Goal: Task Accomplishment & Management: Complete application form

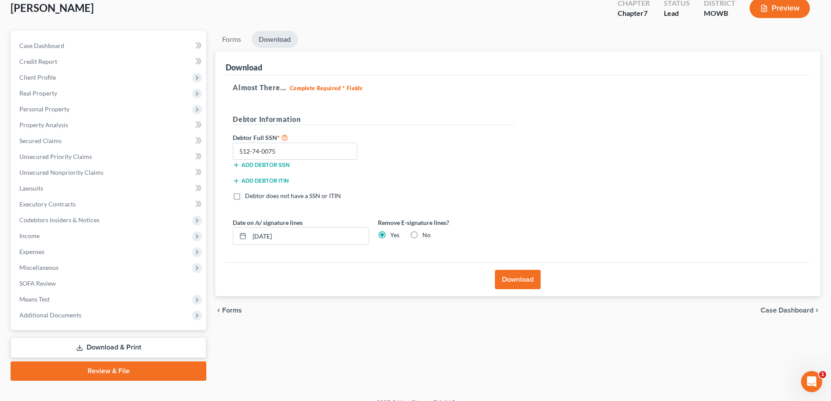
scroll to position [67, 0]
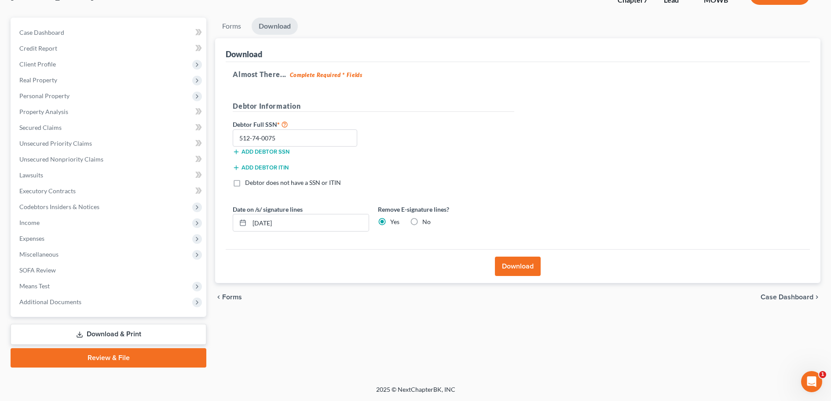
click at [99, 359] on link "Review & File" at bounding box center [109, 357] width 196 height 19
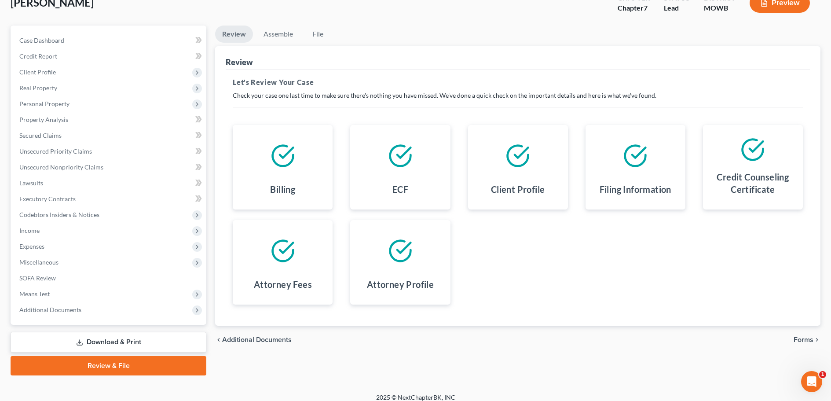
scroll to position [67, 0]
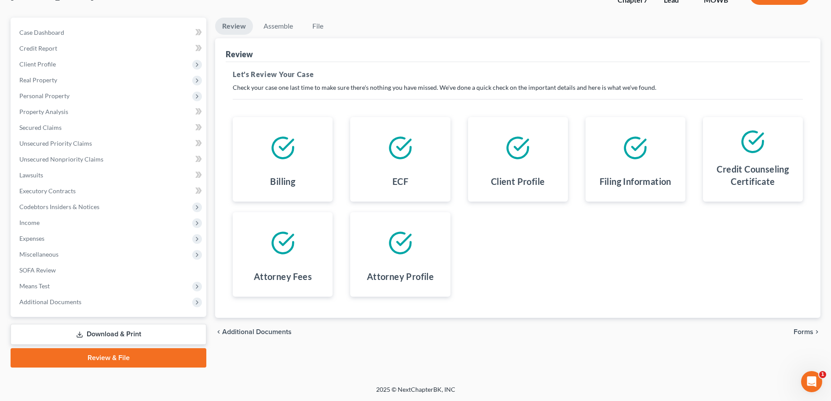
click at [805, 332] on span "Forms" at bounding box center [803, 331] width 20 height 7
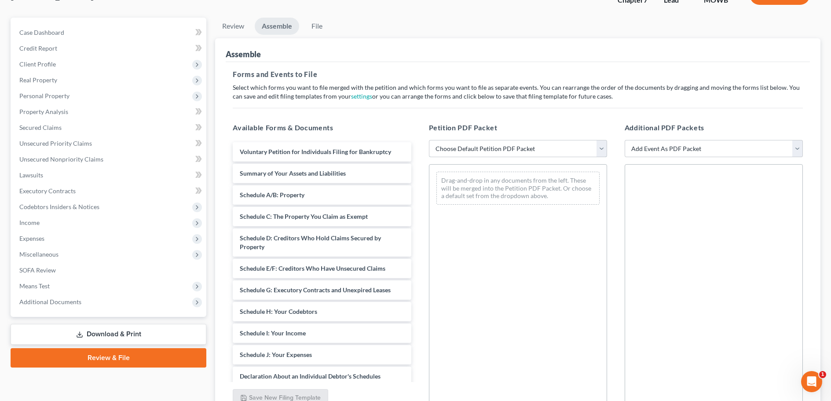
click at [600, 150] on select "Choose Default Petition PDF Packet Complete Bankruptcy Petition (all forms and …" at bounding box center [518, 149] width 178 height 18
select select "3"
click at [429, 140] on select "Choose Default Petition PDF Packet Complete Bankruptcy Petition (all forms and …" at bounding box center [518, 149] width 178 height 18
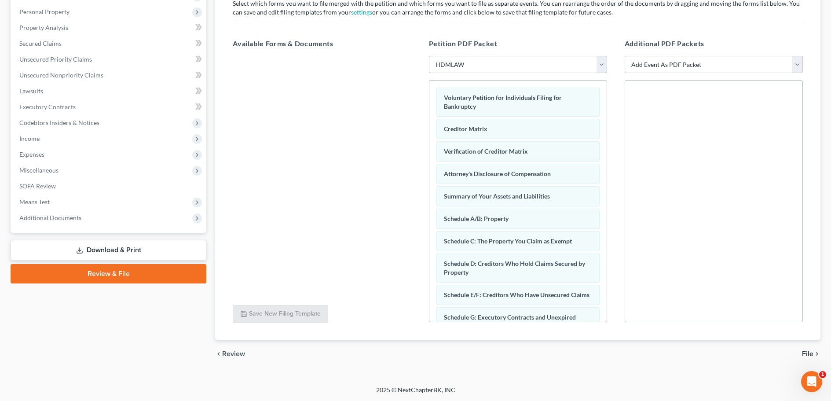
scroll to position [151, 0]
click at [811, 352] on span "File" at bounding box center [807, 353] width 11 height 7
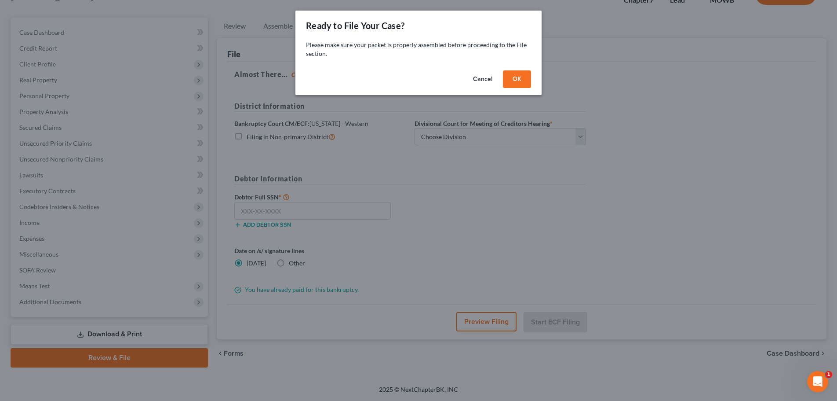
click at [522, 77] on button "OK" at bounding box center [517, 79] width 28 height 18
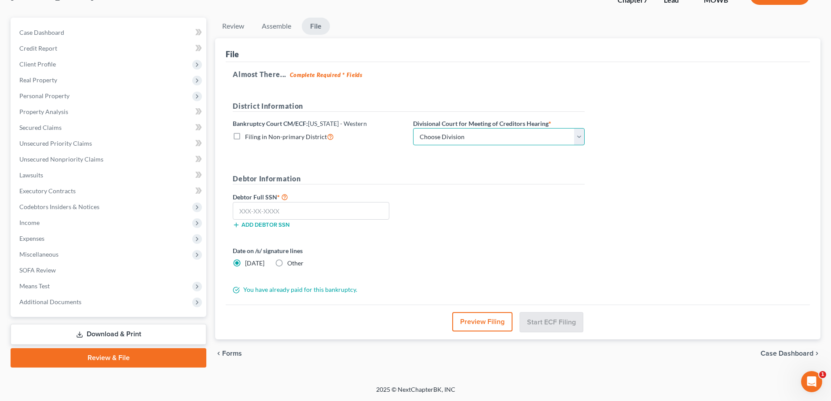
click at [579, 137] on select "Choose Division Central Southern Southwestern St. [PERSON_NAME]" at bounding box center [499, 137] width 172 height 18
select select "4"
click at [413, 128] on select "Choose Division Central Southern Southwestern St. [PERSON_NAME]" at bounding box center [499, 137] width 172 height 18
click at [291, 212] on input "text" at bounding box center [311, 211] width 157 height 18
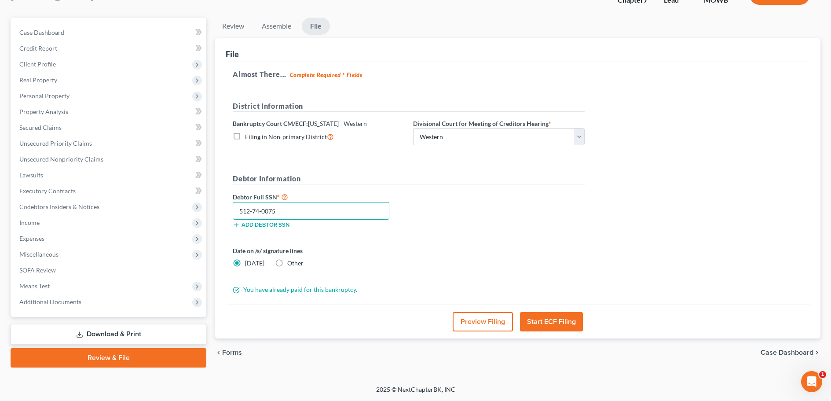
type input "512-74-0075"
click at [540, 326] on button "Start ECF Filing" at bounding box center [551, 321] width 63 height 19
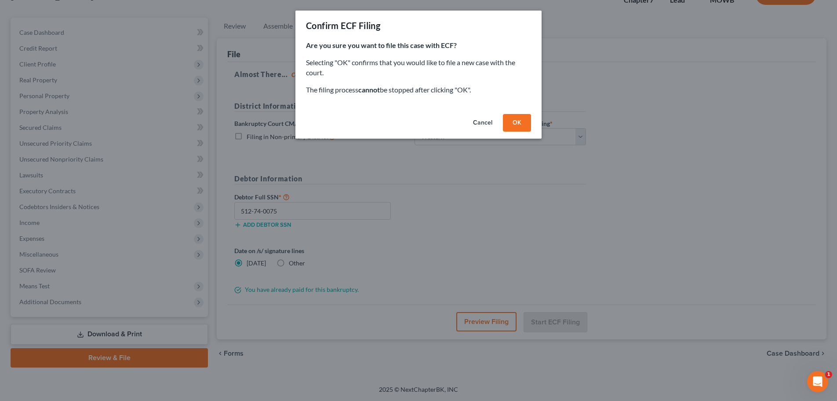
click at [518, 123] on button "OK" at bounding box center [517, 123] width 28 height 18
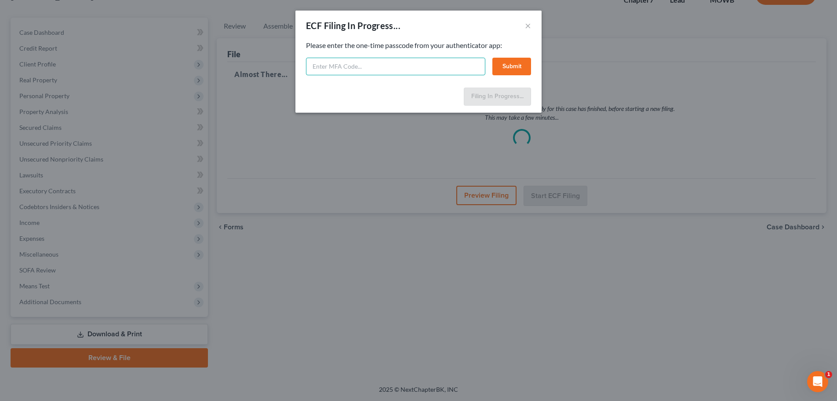
click at [367, 66] on input "text" at bounding box center [395, 67] width 179 height 18
type input "mtxb-kjpz-gnvz-z6bv"
click at [525, 68] on button "Submit" at bounding box center [512, 67] width 39 height 18
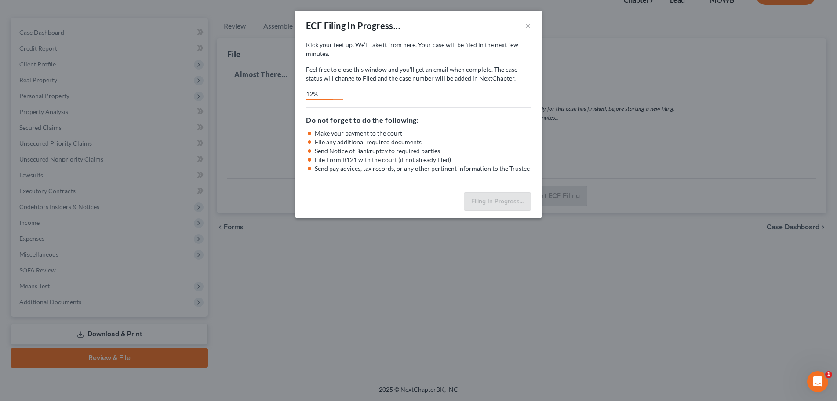
select select "4"
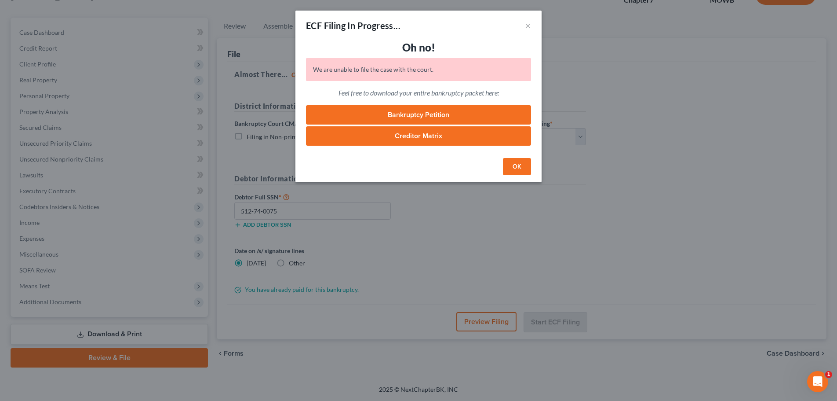
click at [517, 167] on button "OK" at bounding box center [517, 167] width 28 height 18
